Goal: Transaction & Acquisition: Obtain resource

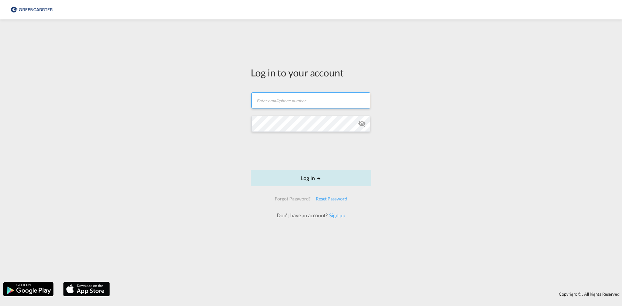
type input "[EMAIL_ADDRESS][DOMAIN_NAME]"
click at [317, 182] on button "Log In" at bounding box center [311, 178] width 121 height 16
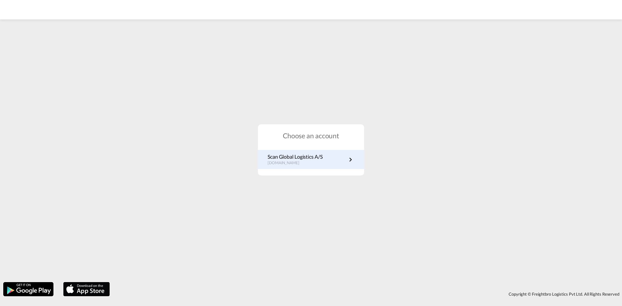
click at [290, 167] on div "Scan Global Logistics A/S [DOMAIN_NAME]" at bounding box center [311, 159] width 106 height 19
click at [314, 162] on p "[DOMAIN_NAME]" at bounding box center [295, 163] width 55 height 6
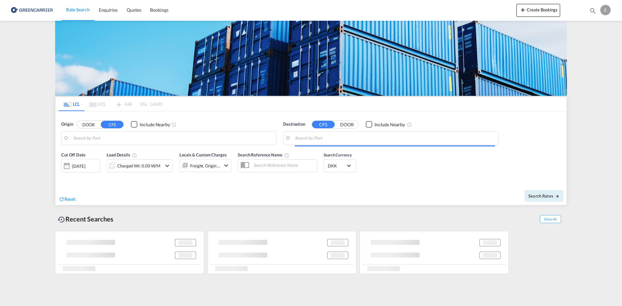
type input "DK-3739, Nexø"
type input "Montreal, QC, CAMTR"
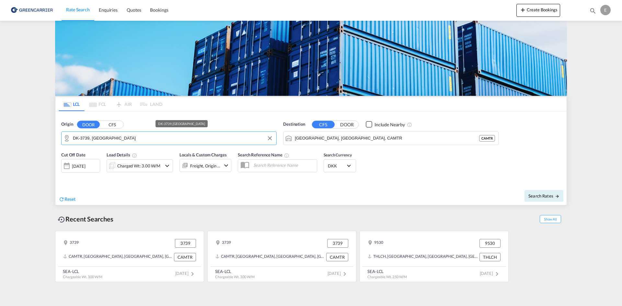
click at [124, 142] on input "DK-3739, Nexø" at bounding box center [173, 139] width 200 height 10
click at [123, 141] on input "krusaa" at bounding box center [173, 139] width 200 height 10
click at [128, 150] on div "Kruså , 6340 Denmark DK-6340" at bounding box center [123, 155] width 123 height 19
type input "DK-6340, Kruså"
click at [342, 136] on input "Montreal, QC, CAMTR" at bounding box center [395, 139] width 200 height 10
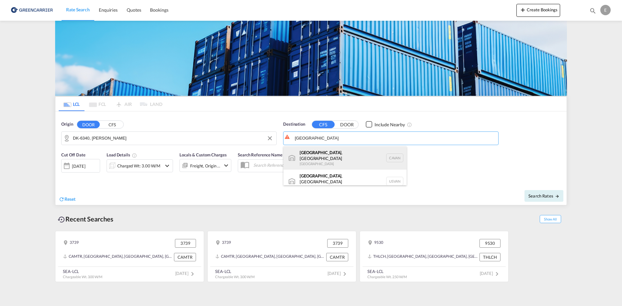
click at [353, 156] on div "Vancouver , BC Canada CAVAN" at bounding box center [345, 157] width 123 height 23
type input "Vancouver, BC, CAVAN"
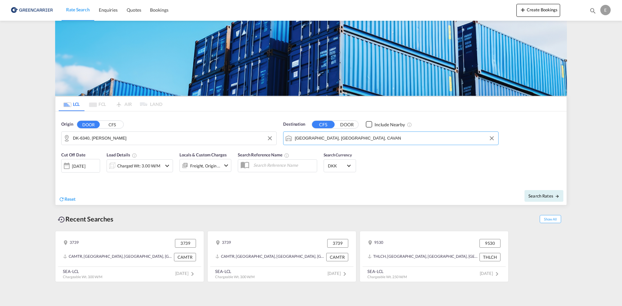
click at [85, 166] on div "23 Sep 2025" at bounding box center [78, 166] width 13 height 6
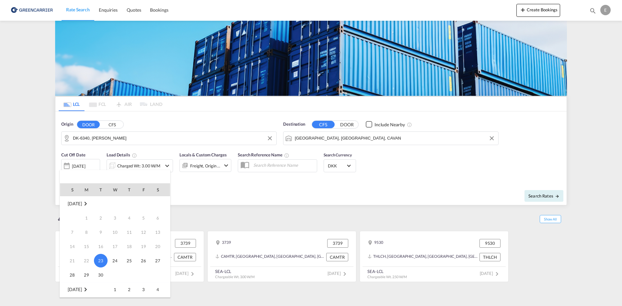
click at [157, 167] on div at bounding box center [311, 153] width 622 height 306
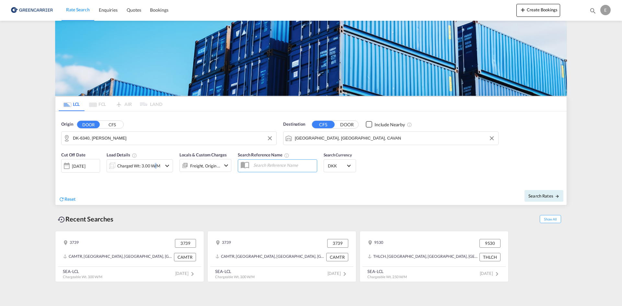
click at [152, 165] on div "Charged Wt: 3.00 W/M" at bounding box center [138, 165] width 43 height 9
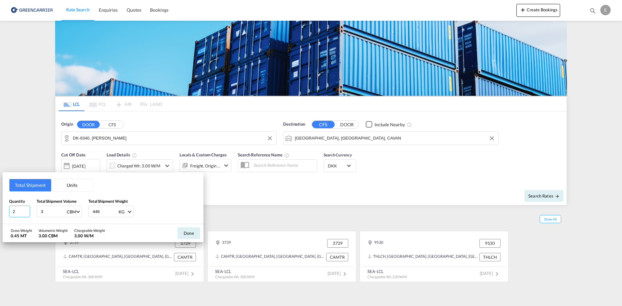
drag, startPoint x: 23, startPoint y: 211, endPoint x: -21, endPoint y: 218, distance: 44.4
click at [0, 218] on html "Rate Search Enquiries Quotes Bookings Rate Search Enquiries" at bounding box center [311, 153] width 622 height 306
type input "1"
type input "0.7"
type input "300"
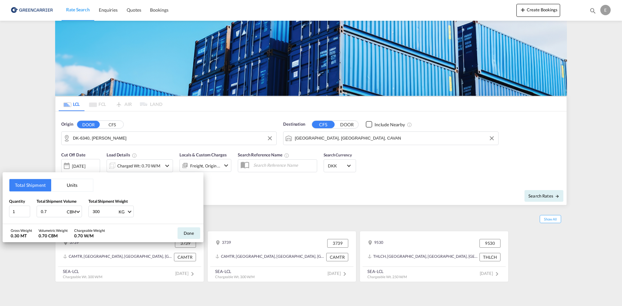
click at [201, 231] on div "Done" at bounding box center [188, 233] width 29 height 18
click at [196, 231] on button "Done" at bounding box center [189, 234] width 23 height 12
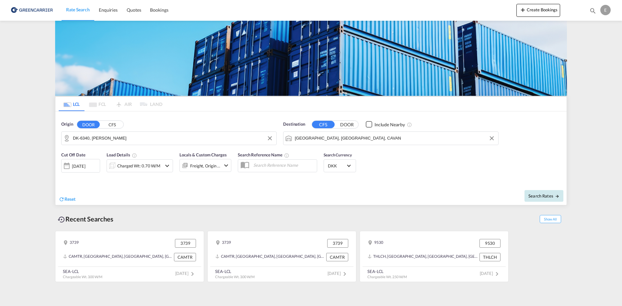
click at [536, 194] on span "Search Rates" at bounding box center [544, 195] width 31 height 5
type input "6340 to CAVAN / 23 Sep 2025"
